Goal: Transaction & Acquisition: Purchase product/service

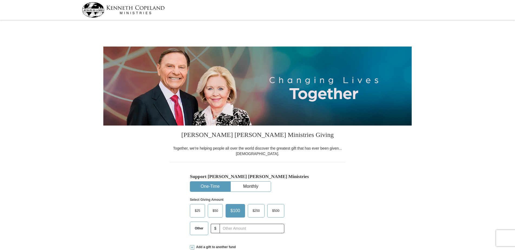
select select "VA"
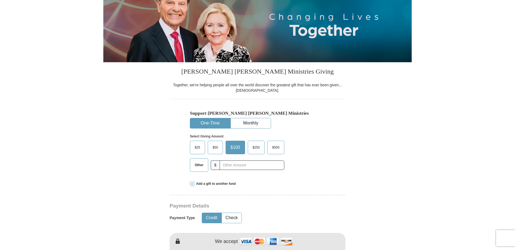
scroll to position [67, 0]
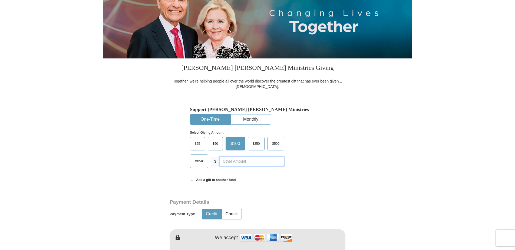
click at [229, 161] on input "text" at bounding box center [252, 161] width 65 height 9
click at [317, 170] on div "Select Giving Amount Amount must be a valid number The total gift cannot be les…" at bounding box center [257, 148] width 135 height 47
click at [237, 163] on input "1000" at bounding box center [252, 161] width 60 height 9
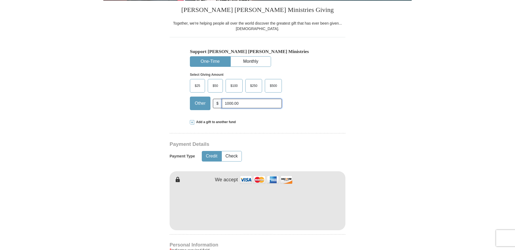
scroll to position [125, 0]
type input "1000.00"
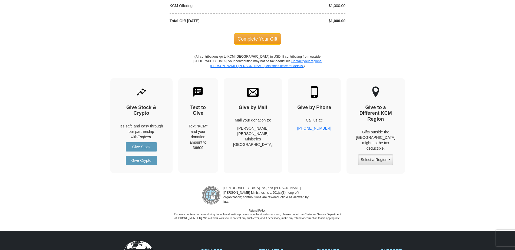
scroll to position [531, 0]
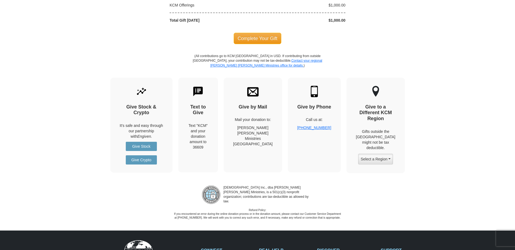
click at [256, 40] on span "Complete Your Gift" at bounding box center [258, 38] width 48 height 11
